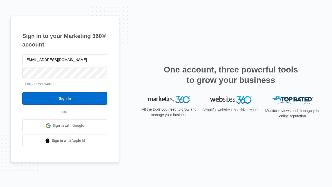
type input "[EMAIL_ADDRESS][DOMAIN_NAME]"
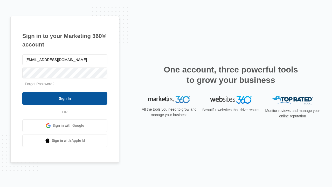
click at [65, 98] on input "Sign In" at bounding box center [64, 98] width 85 height 12
